Goal: Task Accomplishment & Management: Complete application form

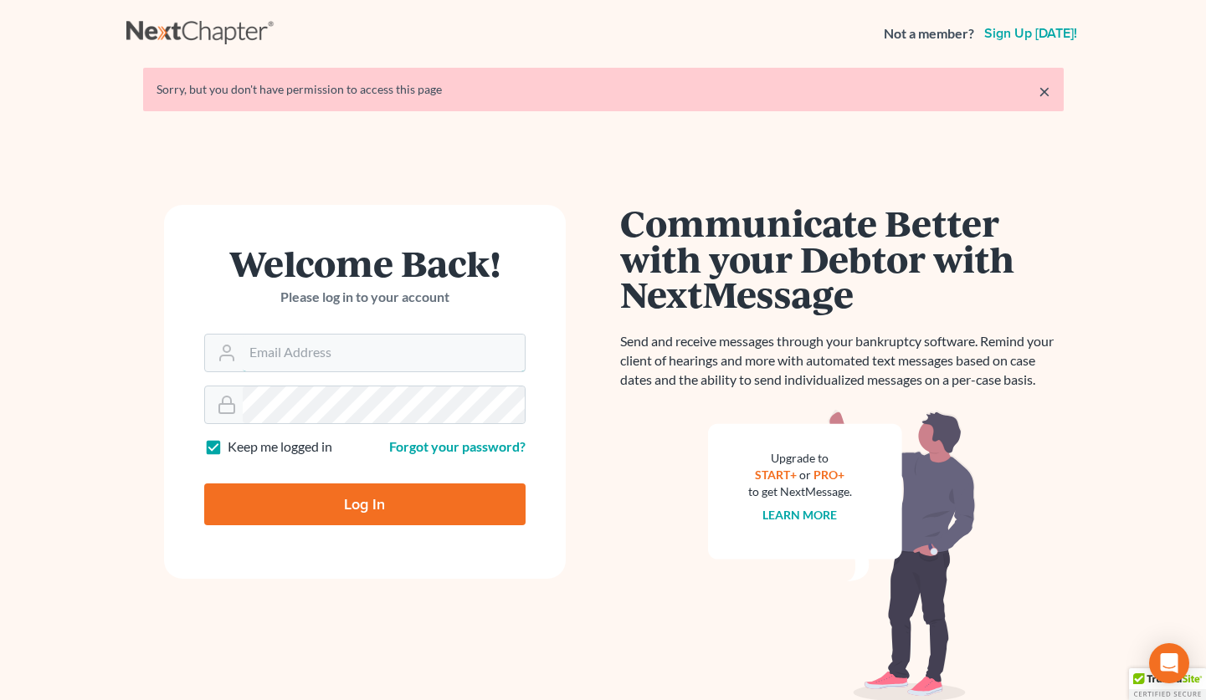
type input "[EMAIL_ADDRESS][DOMAIN_NAME]"
click at [393, 499] on input "Log In" at bounding box center [364, 505] width 321 height 42
type input "Thinking..."
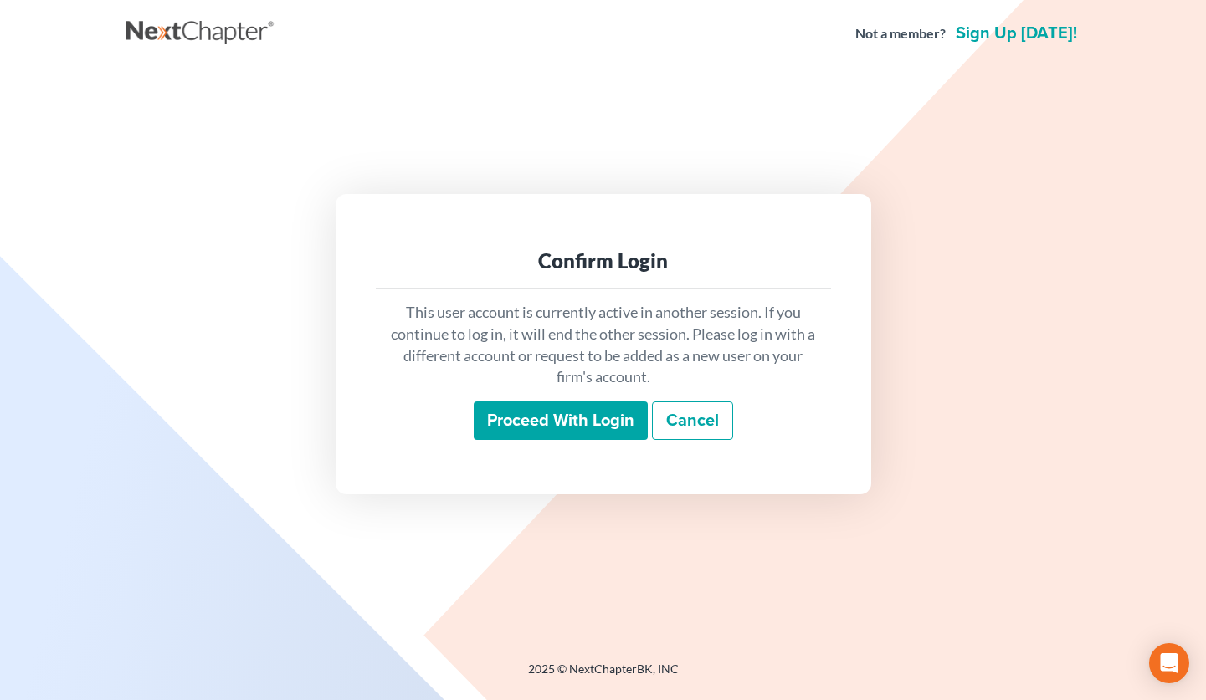
click at [563, 422] on input "Proceed with login" at bounding box center [561, 421] width 174 height 38
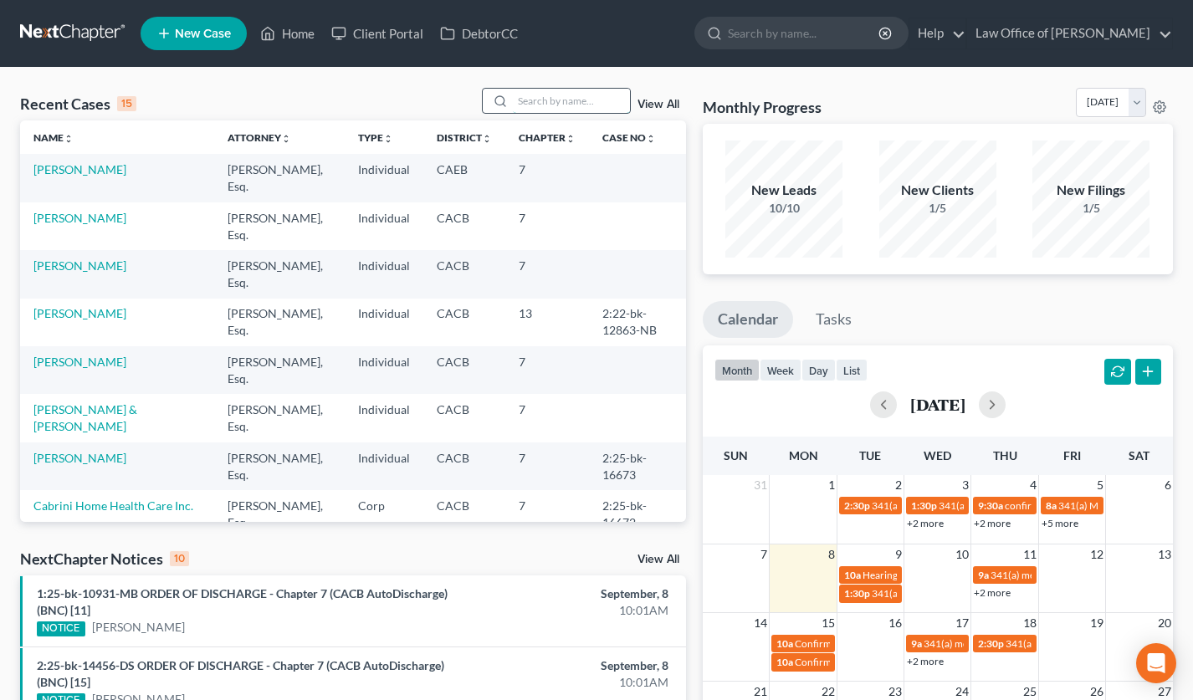
click at [567, 98] on input "search" at bounding box center [571, 101] width 117 height 24
type input "[PERSON_NAME]"
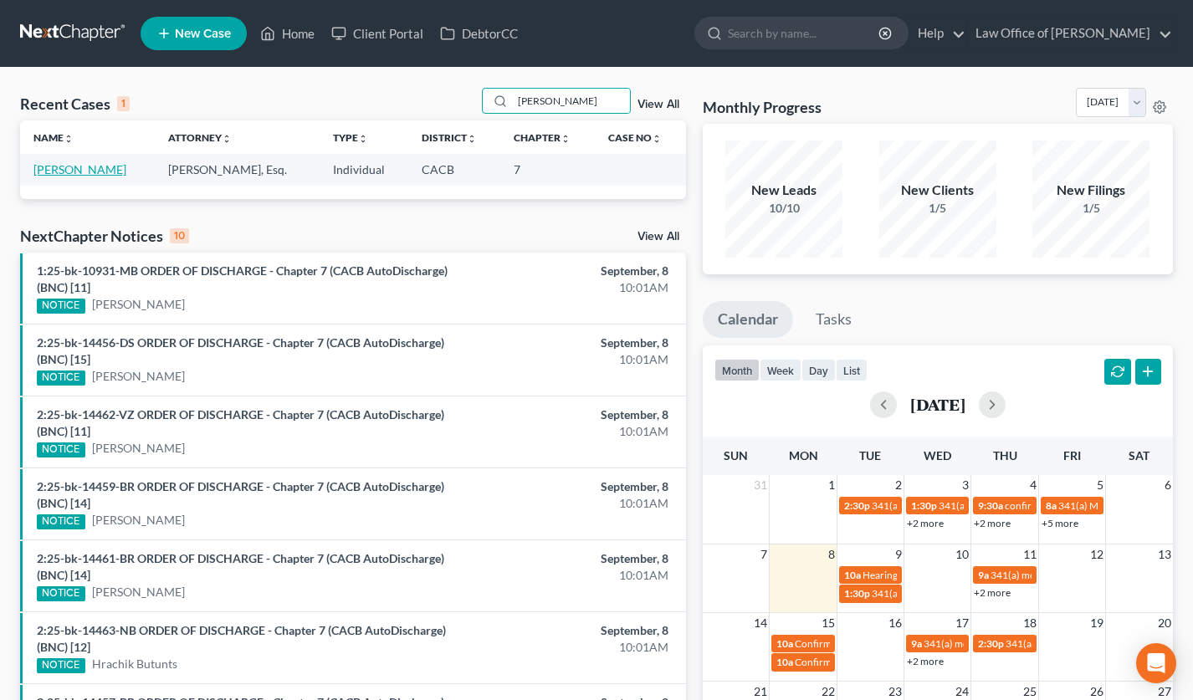
click at [64, 170] on link "[PERSON_NAME]" at bounding box center [79, 169] width 93 height 14
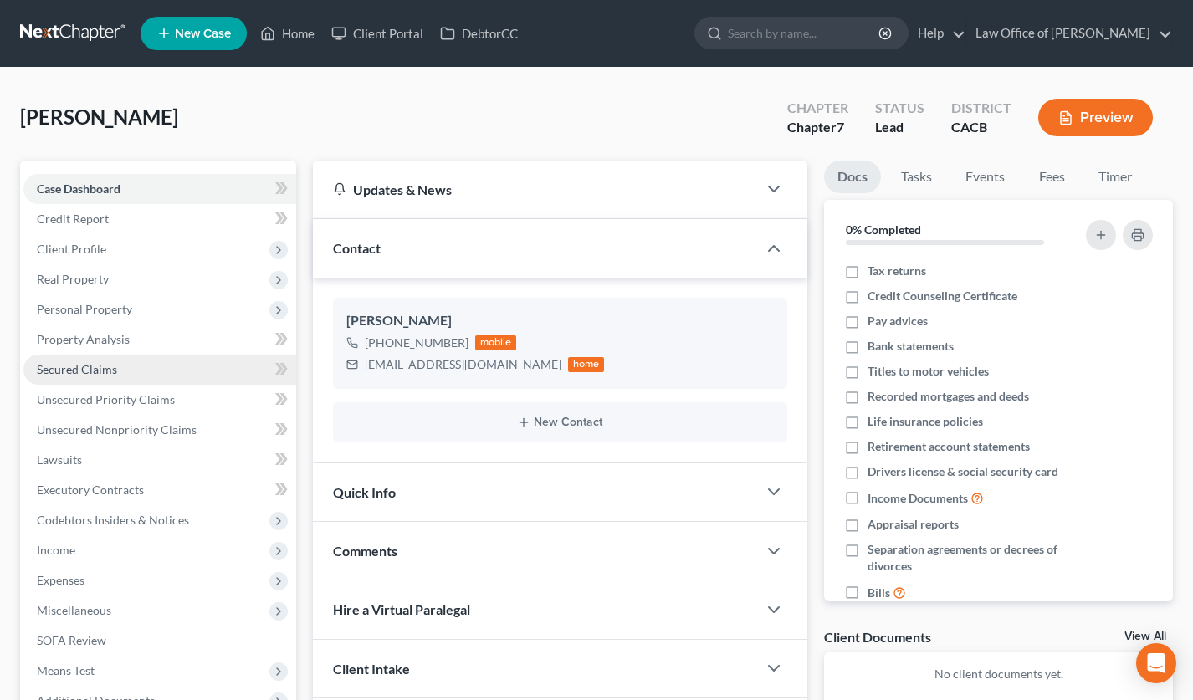
click at [108, 375] on span "Secured Claims" at bounding box center [77, 369] width 80 height 14
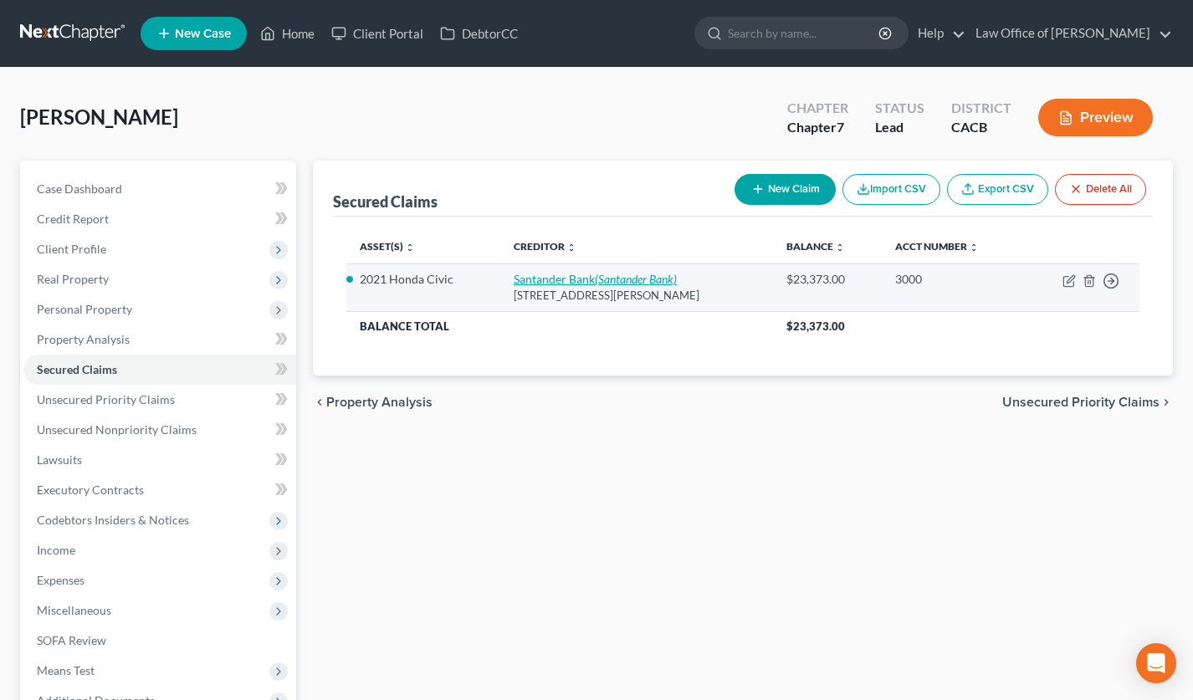
click at [595, 279] on icon "(Santander Bank)" at bounding box center [636, 279] width 82 height 14
select select "35"
select select "4"
select select "0"
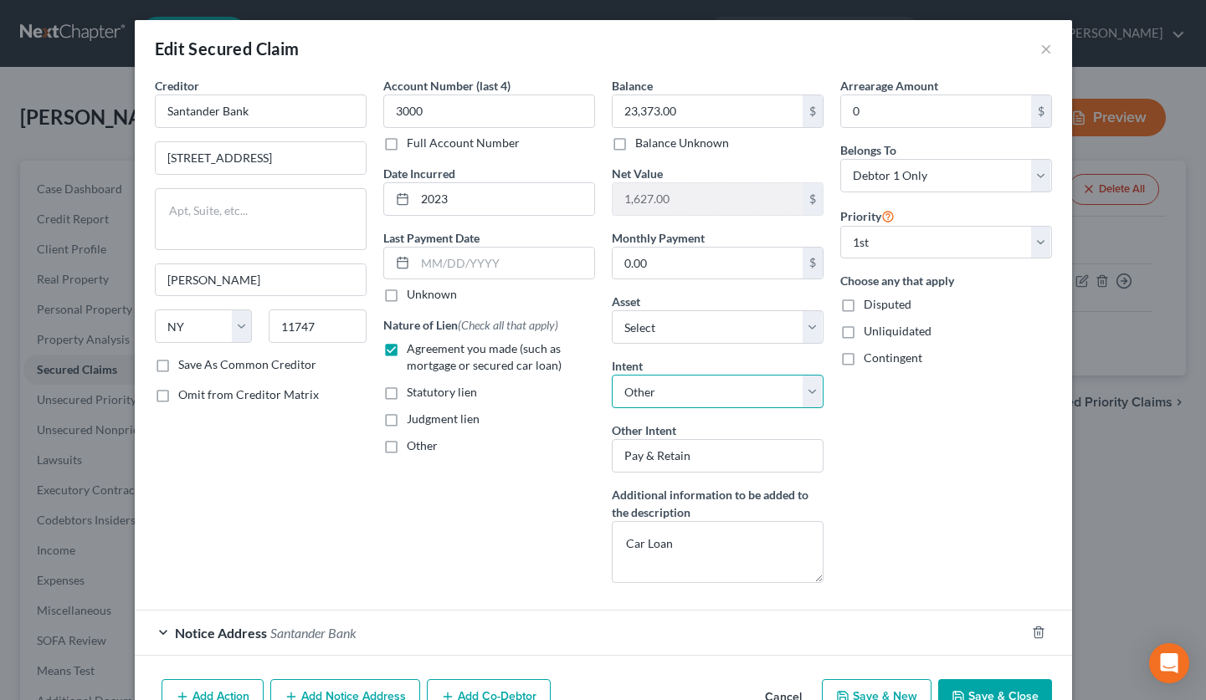
click at [684, 388] on select "Select Surrender Redeem Reaffirm Avoid Other" at bounding box center [718, 391] width 212 height 33
select select "0"
click at [612, 375] on select "Select Surrender Redeem Reaffirm Avoid Other" at bounding box center [718, 391] width 212 height 33
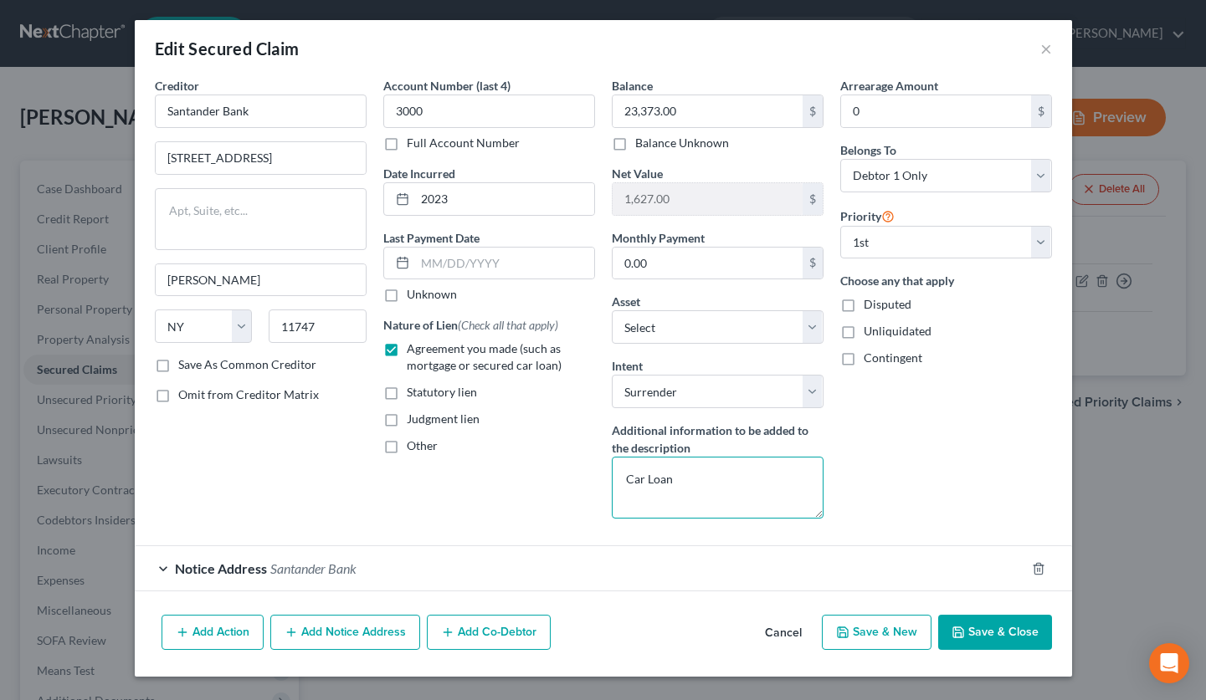
click at [735, 479] on textarea "Car Loan" at bounding box center [718, 488] width 212 height 62
type textarea "Car Loan - Surrendering to lender"
drag, startPoint x: 999, startPoint y: 613, endPoint x: 1002, endPoint y: 628, distance: 15.3
click at [1000, 615] on div "Add Action Add Notice Address Add Co-Debtor Cancel Save & New Save & Close" at bounding box center [603, 635] width 937 height 55
click at [1002, 629] on button "Save & Close" at bounding box center [995, 632] width 114 height 35
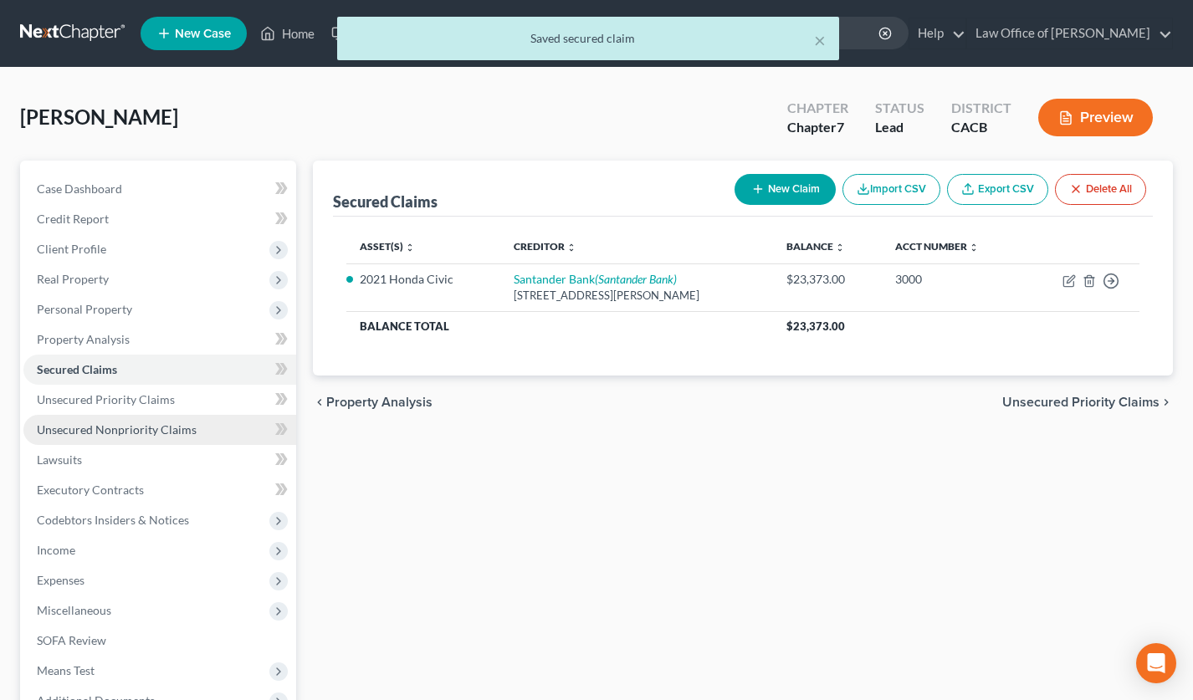
click at [146, 431] on span "Unsecured Nonpriority Claims" at bounding box center [117, 430] width 160 height 14
